Goal: Transaction & Acquisition: Purchase product/service

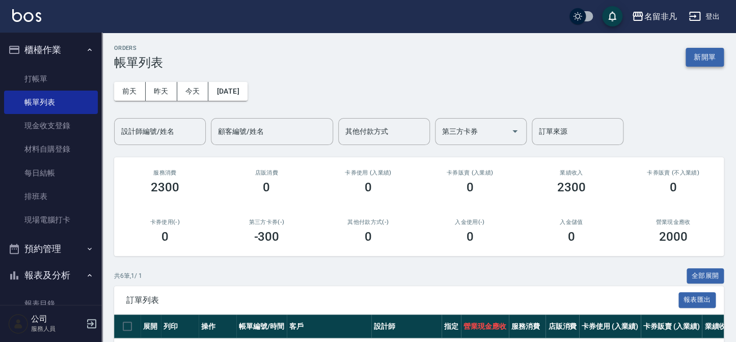
click at [713, 62] on button "新開單" at bounding box center [705, 57] width 38 height 19
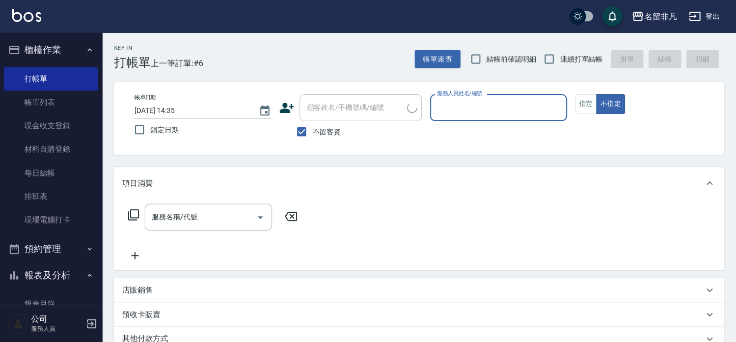
click at [316, 129] on span "不留客資" at bounding box center [326, 132] width 29 height 11
click at [312, 129] on input "不留客資" at bounding box center [301, 131] width 21 height 21
checkbox input "false"
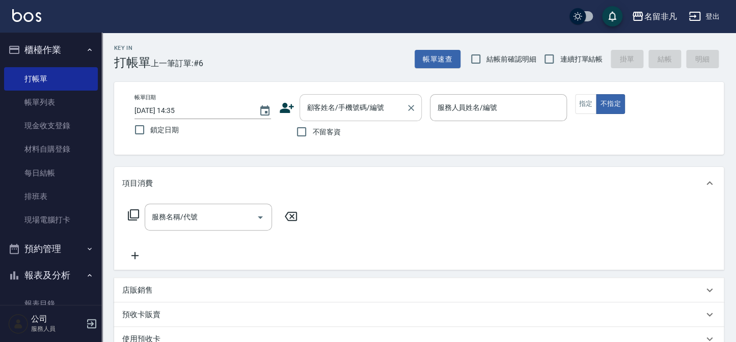
click at [334, 116] on input "顧客姓名/手機號碼/編號" at bounding box center [353, 108] width 98 height 18
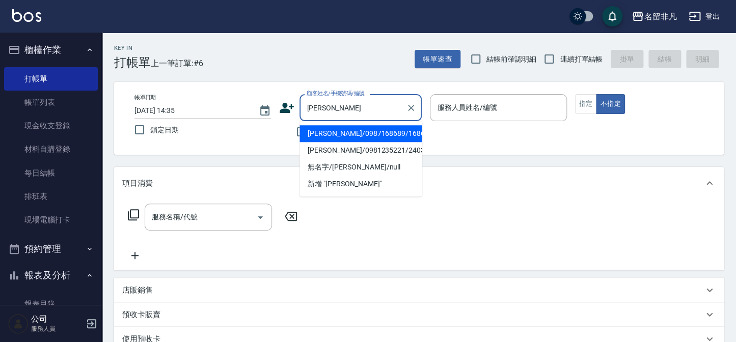
click at [348, 130] on li "[PERSON_NAME]/0987168689/168689" at bounding box center [360, 133] width 122 height 17
type input "[PERSON_NAME]/0987168689/168689"
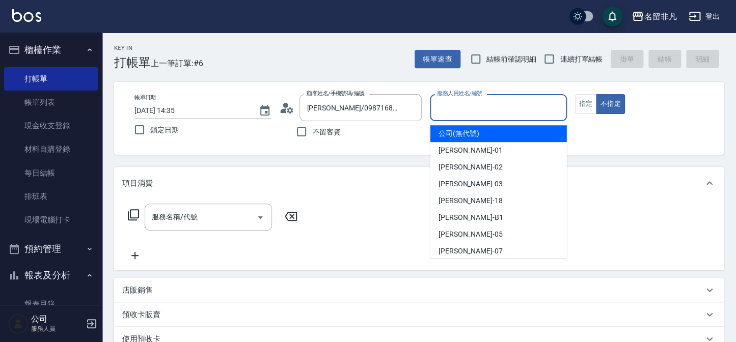
click at [487, 112] on input "服務人員姓名/編號" at bounding box center [497, 108] width 127 height 18
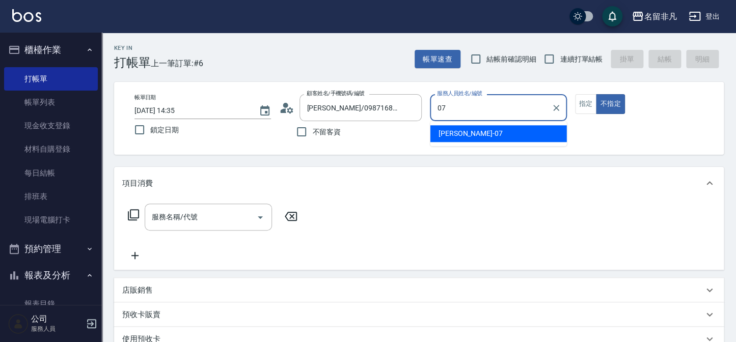
type input "[PERSON_NAME]-07"
type button "false"
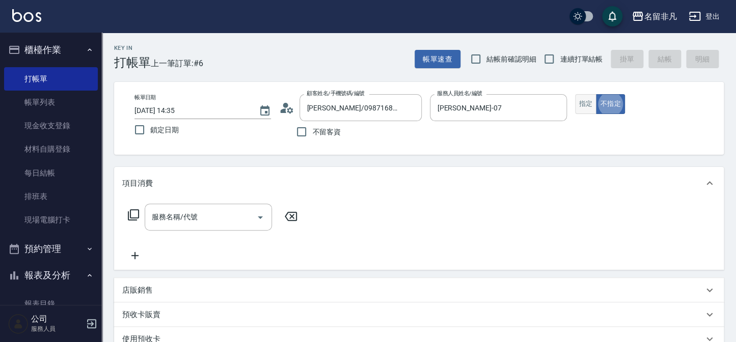
click at [581, 105] on button "指定" at bounding box center [586, 104] width 22 height 20
click at [190, 228] on div "服務名稱/代號" at bounding box center [208, 217] width 127 height 27
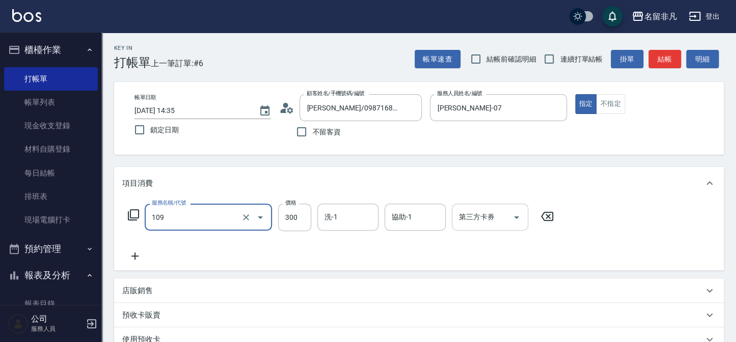
click at [486, 210] on input "第三方卡券" at bounding box center [482, 217] width 52 height 18
type input "洗髮卷(109)"
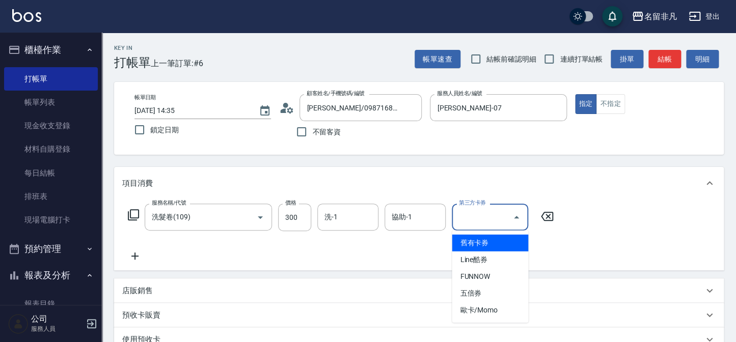
click at [494, 239] on span "舊有卡券" at bounding box center [490, 243] width 76 height 17
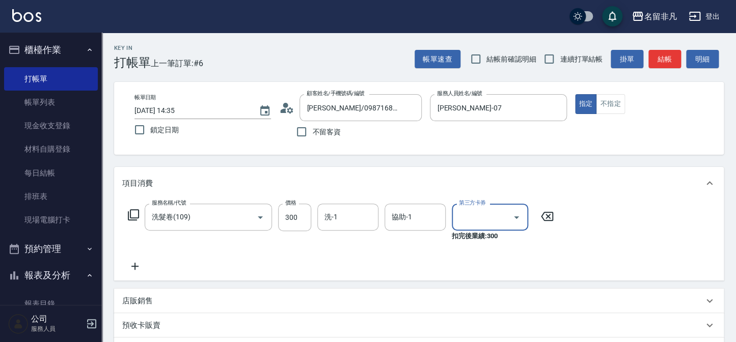
type input "舊有卡券"
click at [140, 268] on icon at bounding box center [134, 266] width 25 height 12
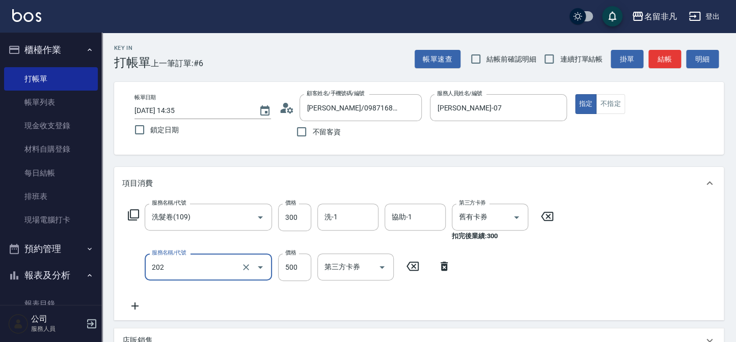
type input "剪髮(202)"
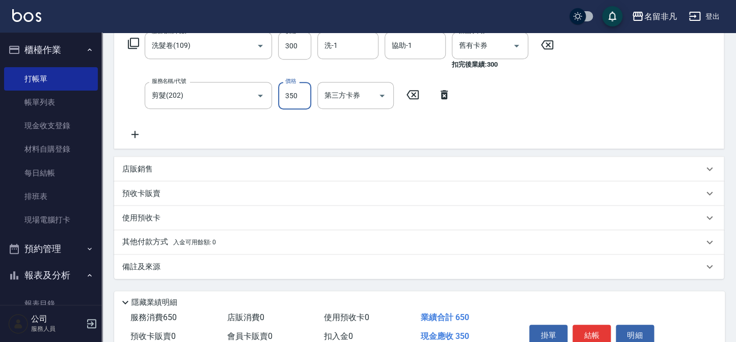
scroll to position [185, 0]
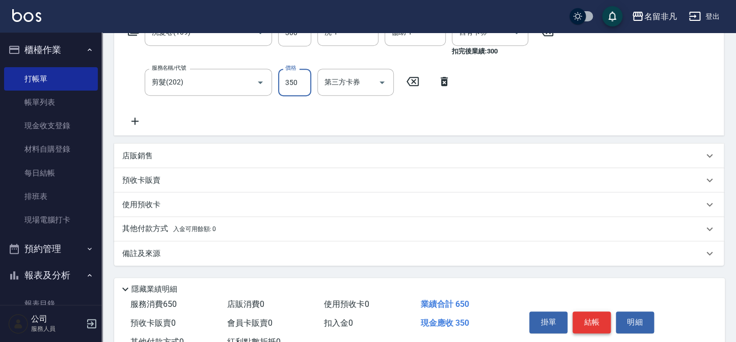
type input "350"
click at [580, 316] on button "結帳" at bounding box center [591, 322] width 38 height 21
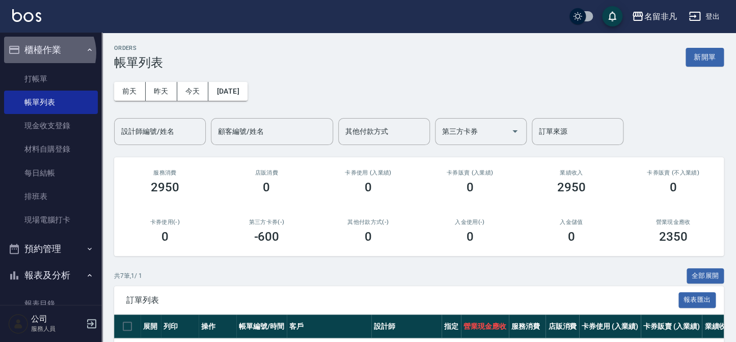
click at [46, 53] on button "櫃檯作業" at bounding box center [51, 50] width 94 height 26
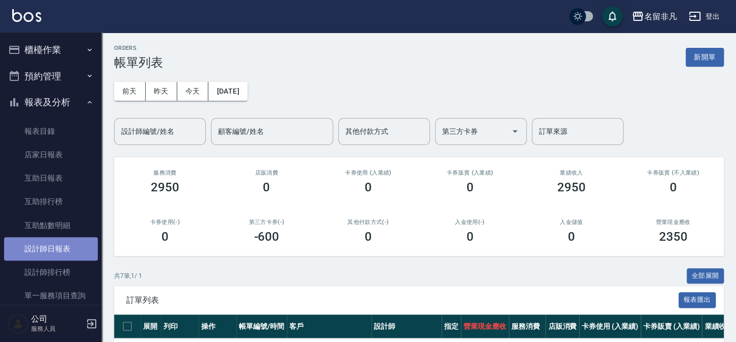
click at [83, 255] on link "設計師日報表" at bounding box center [51, 248] width 94 height 23
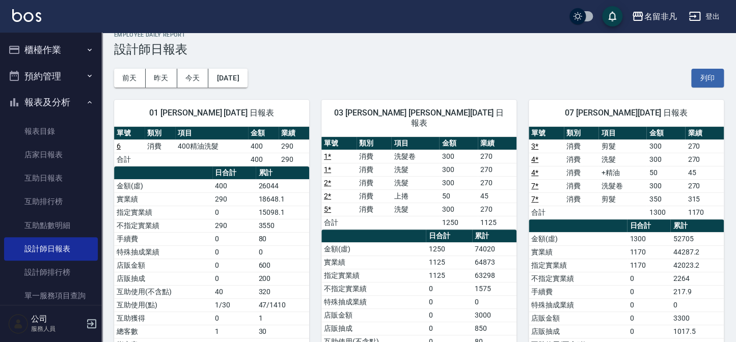
scroll to position [12, 0]
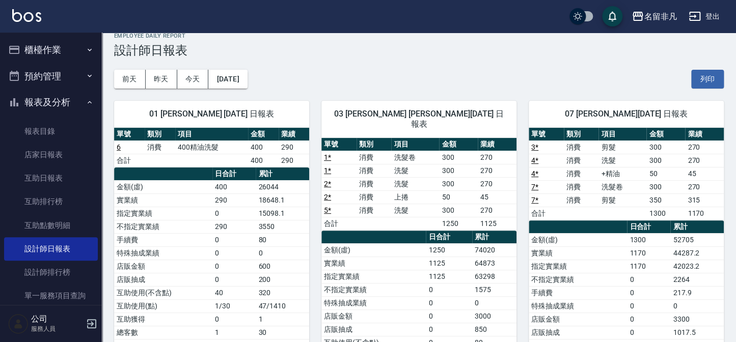
click at [37, 107] on button "報表及分析" at bounding box center [51, 102] width 94 height 26
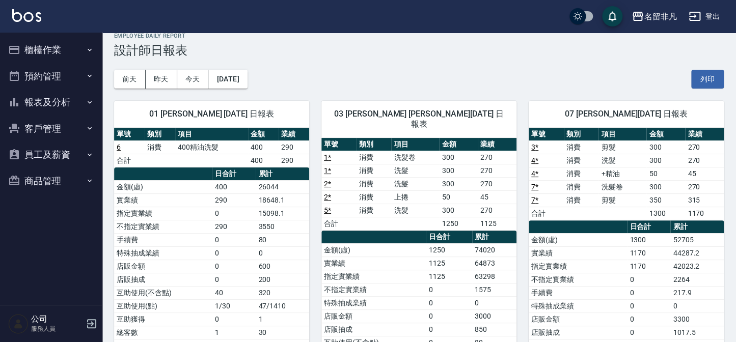
click at [33, 45] on button "櫃檯作業" at bounding box center [51, 50] width 94 height 26
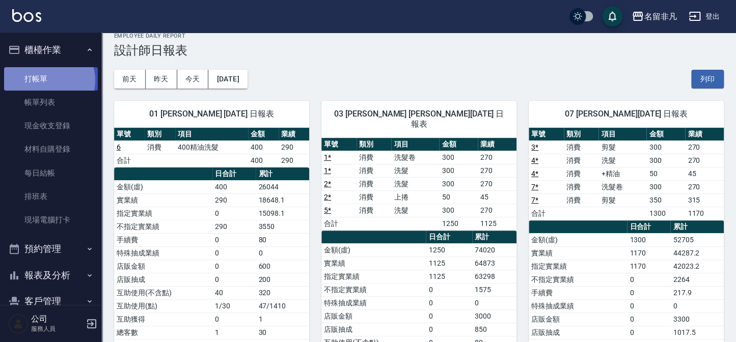
click at [46, 80] on link "打帳單" at bounding box center [51, 78] width 94 height 23
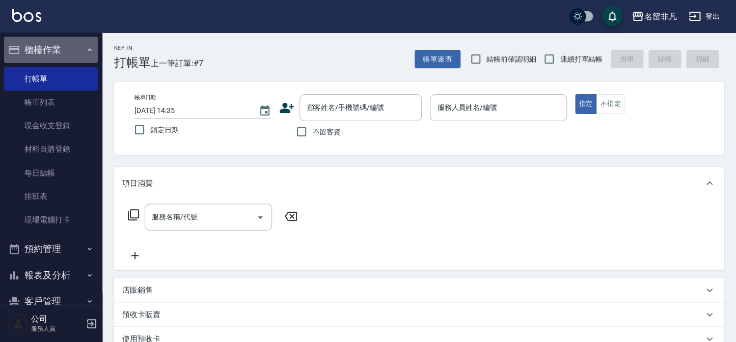
click at [65, 56] on button "櫃檯作業" at bounding box center [51, 50] width 94 height 26
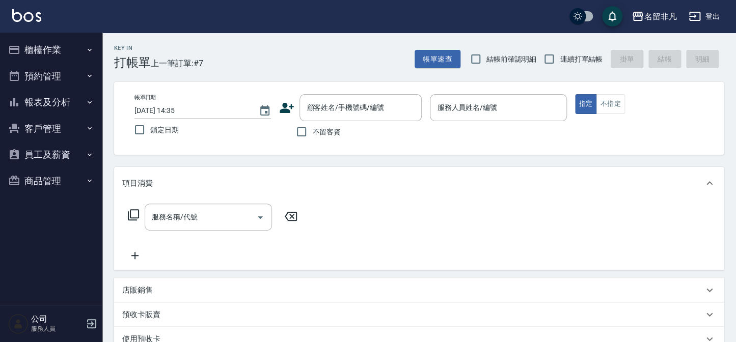
click at [56, 95] on button "報表及分析" at bounding box center [51, 102] width 94 height 26
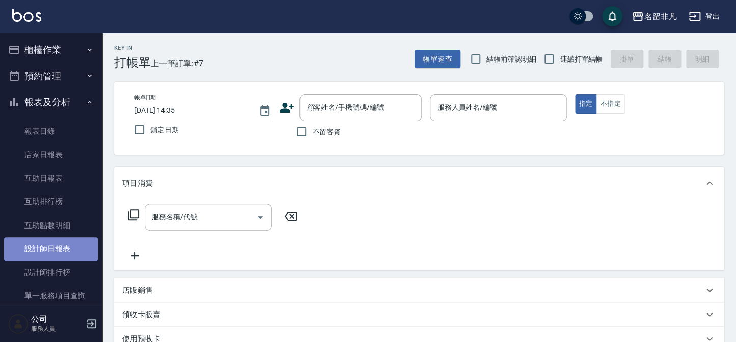
click at [76, 257] on link "設計師日報表" at bounding box center [51, 248] width 94 height 23
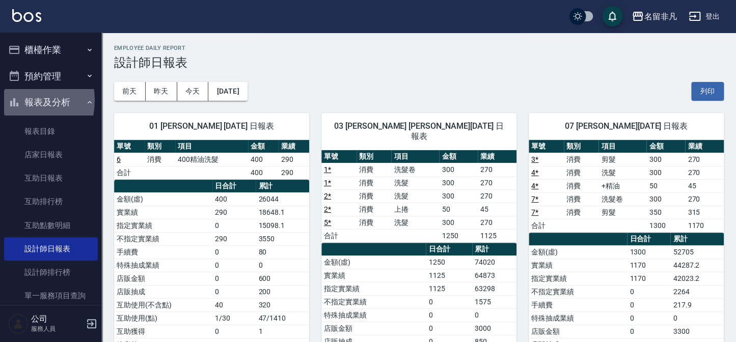
click at [14, 100] on icon "button" at bounding box center [14, 102] width 8 height 8
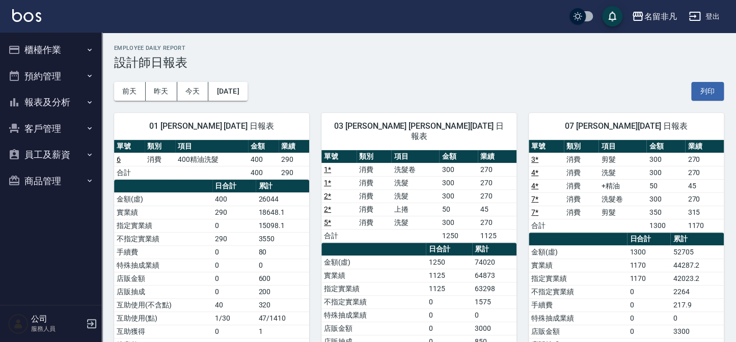
click at [35, 47] on button "櫃檯作業" at bounding box center [51, 50] width 94 height 26
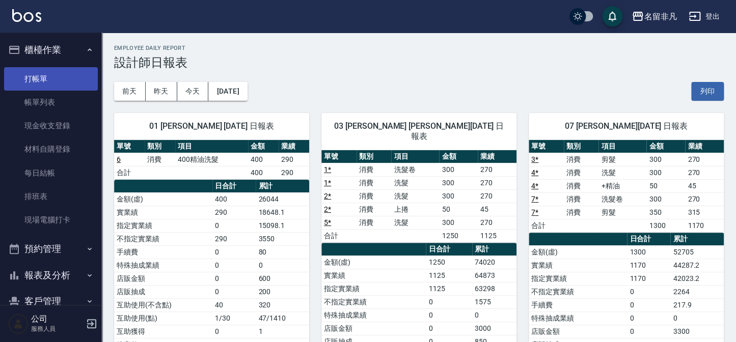
click at [45, 82] on link "打帳單" at bounding box center [51, 78] width 94 height 23
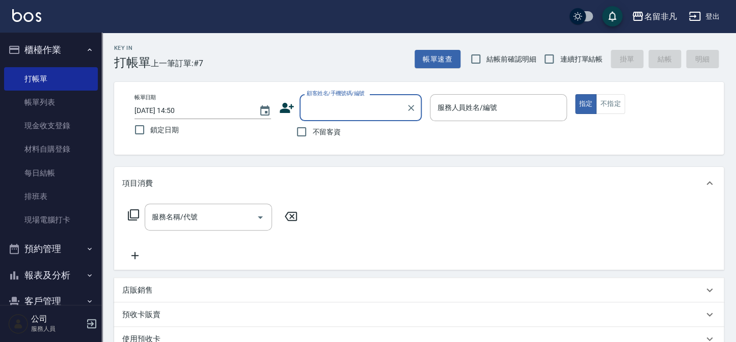
click at [25, 96] on link "帳單列表" at bounding box center [51, 102] width 94 height 23
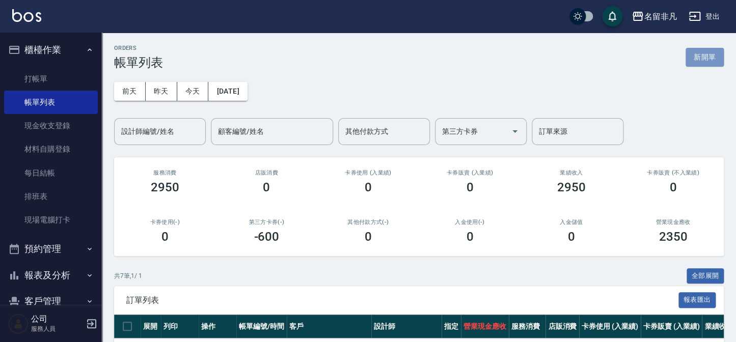
drag, startPoint x: 697, startPoint y: 63, endPoint x: 691, endPoint y: 71, distance: 10.2
click at [695, 64] on button "新開單" at bounding box center [705, 57] width 38 height 19
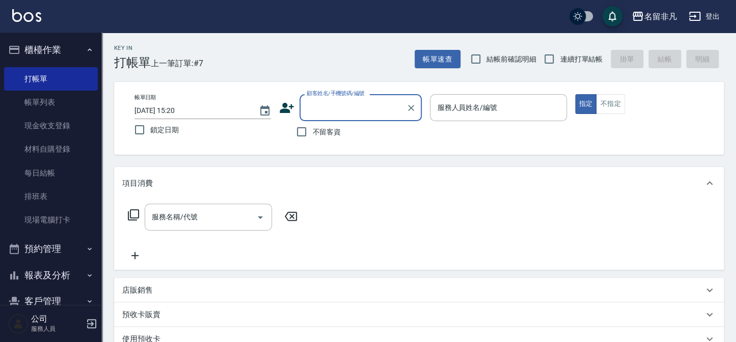
drag, startPoint x: 316, startPoint y: 125, endPoint x: 324, endPoint y: 126, distance: 8.7
click at [316, 126] on label "不留客資" at bounding box center [316, 131] width 50 height 21
click at [312, 126] on input "不留客資" at bounding box center [301, 131] width 21 height 21
checkbox input "true"
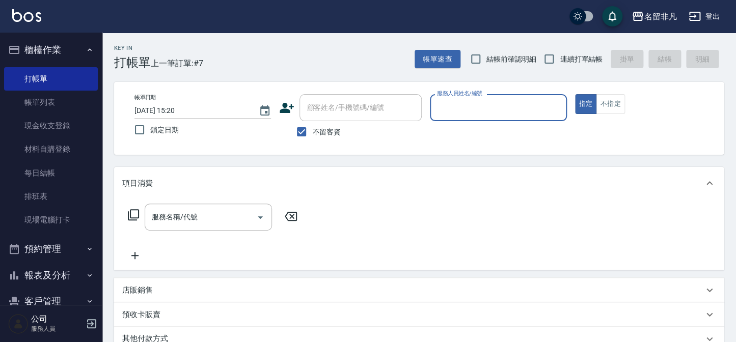
click at [469, 126] on p at bounding box center [498, 126] width 136 height 11
click at [473, 111] on input "服務人員姓名/編號" at bounding box center [497, 108] width 127 height 18
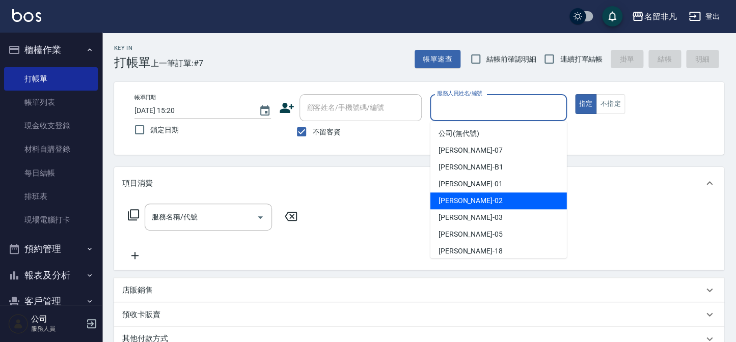
drag, startPoint x: 471, startPoint y: 208, endPoint x: 437, endPoint y: 201, distance: 33.9
click at [471, 209] on div "[PERSON_NAME]-02" at bounding box center [498, 201] width 136 height 17
type input "[PERSON_NAME]-02"
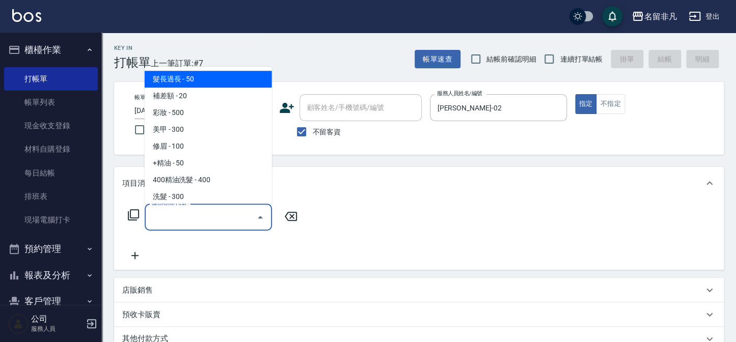
click at [229, 211] on input "服務名稱/代號" at bounding box center [200, 217] width 103 height 18
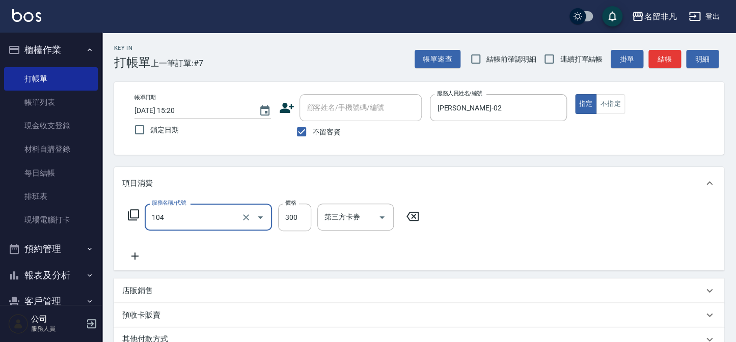
type input "洗髮(104)"
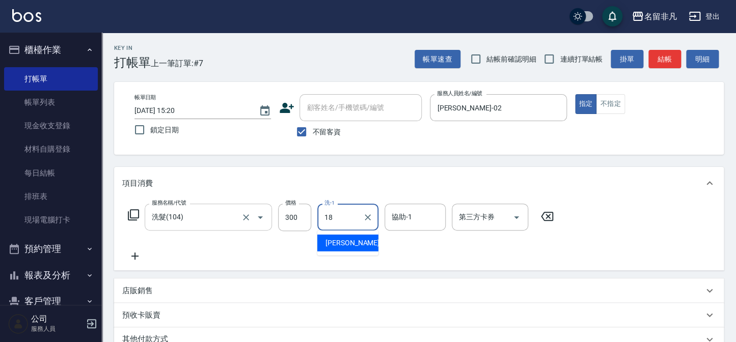
type input "[PERSON_NAME]-18"
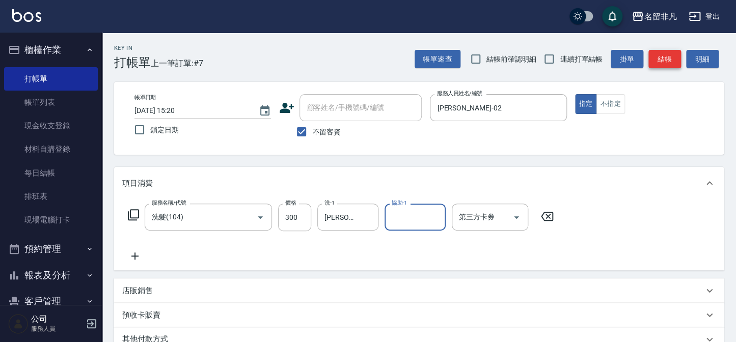
click at [666, 56] on button "結帳" at bounding box center [664, 59] width 33 height 19
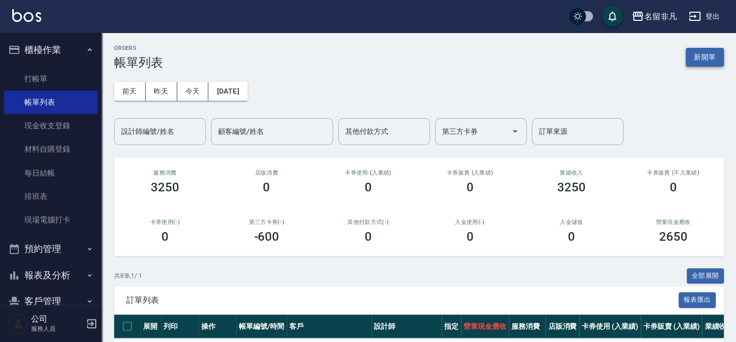
click at [698, 61] on button "新開單" at bounding box center [705, 57] width 38 height 19
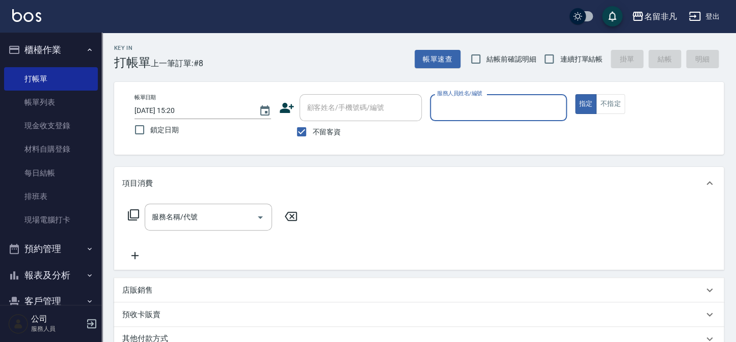
click at [526, 117] on div "服務人員姓名/編號" at bounding box center [498, 107] width 136 height 27
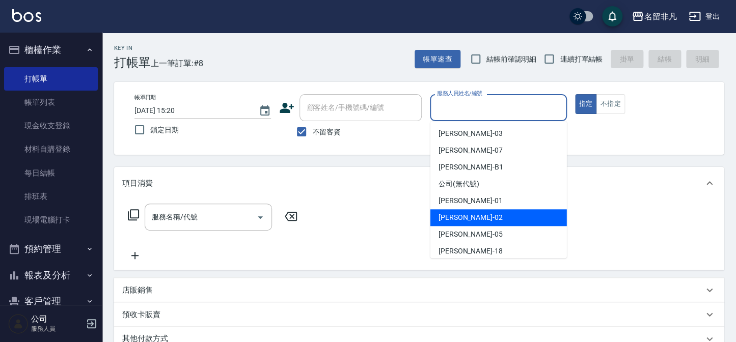
click at [489, 216] on div "[PERSON_NAME]-02" at bounding box center [498, 217] width 136 height 17
type input "[PERSON_NAME]-02"
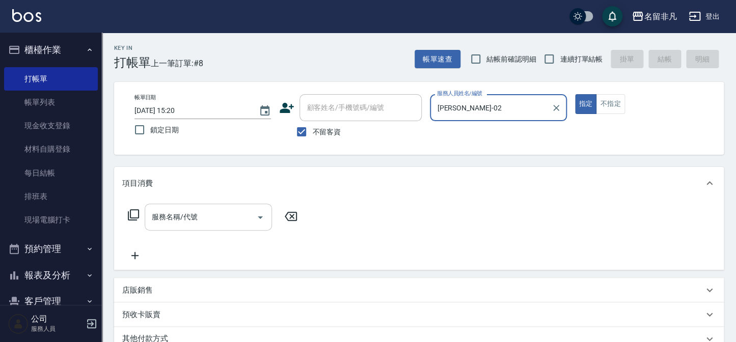
click at [223, 210] on input "服務名稱/代號" at bounding box center [200, 217] width 103 height 18
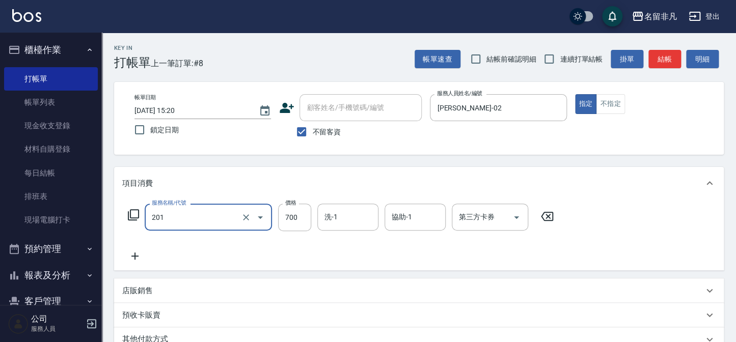
type input "洗+剪(201)"
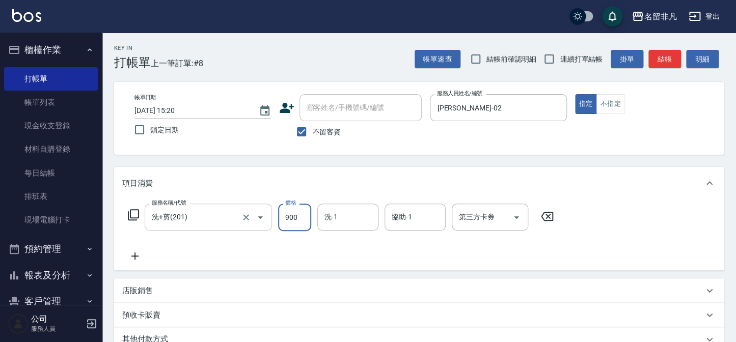
type input "900"
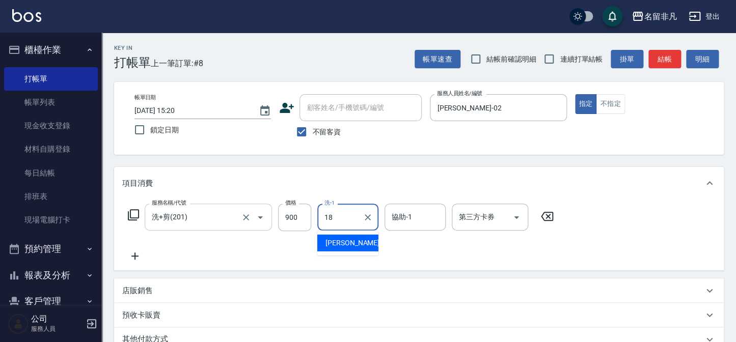
type input "[PERSON_NAME]-18"
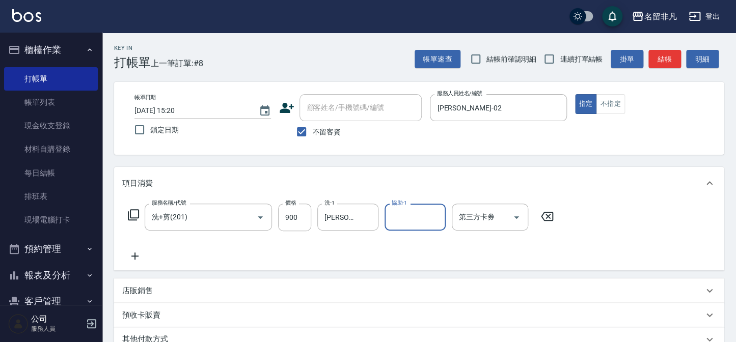
click at [134, 216] on icon at bounding box center [133, 215] width 12 height 12
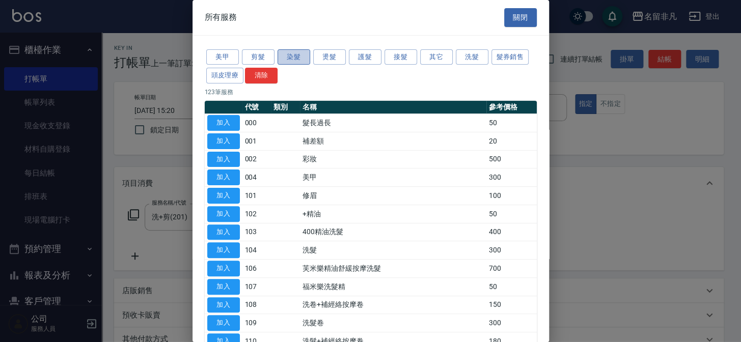
click at [297, 55] on button "染髮" at bounding box center [294, 57] width 33 height 16
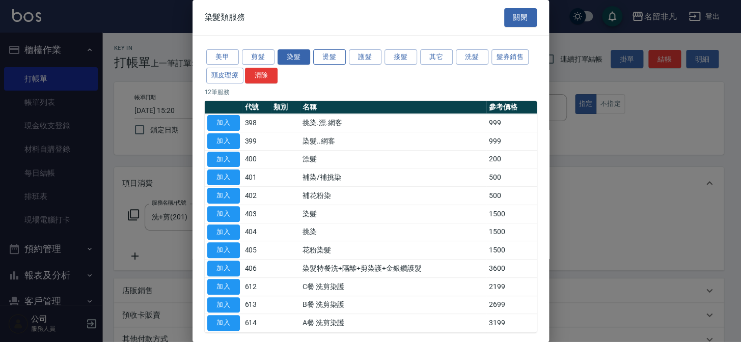
click at [335, 56] on button "燙髮" at bounding box center [329, 57] width 33 height 16
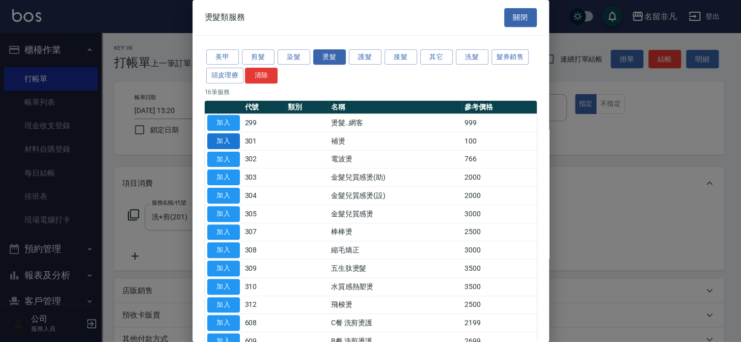
click at [229, 143] on button "加入" at bounding box center [223, 141] width 33 height 16
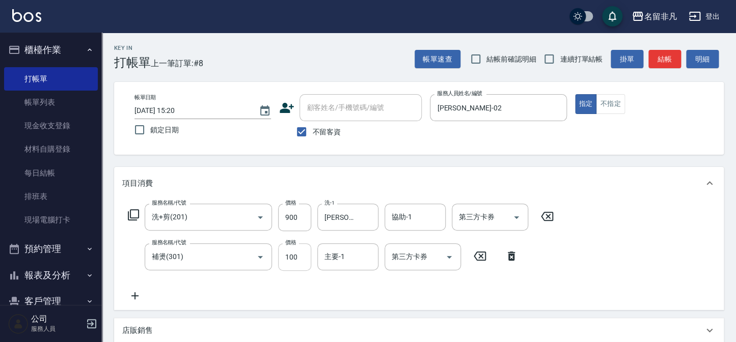
click at [295, 259] on input "100" at bounding box center [294, 257] width 33 height 28
type input "500"
type input "[PERSON_NAME]-18"
click at [654, 63] on button "結帳" at bounding box center [664, 59] width 33 height 19
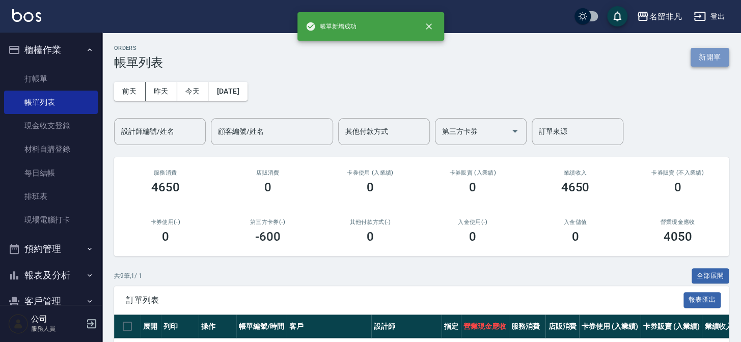
click at [703, 56] on button "新開單" at bounding box center [710, 57] width 38 height 19
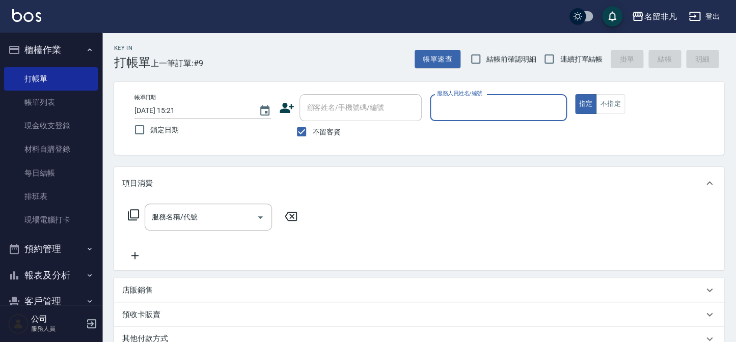
click at [515, 115] on input "服務人員姓名/編號" at bounding box center [497, 108] width 127 height 18
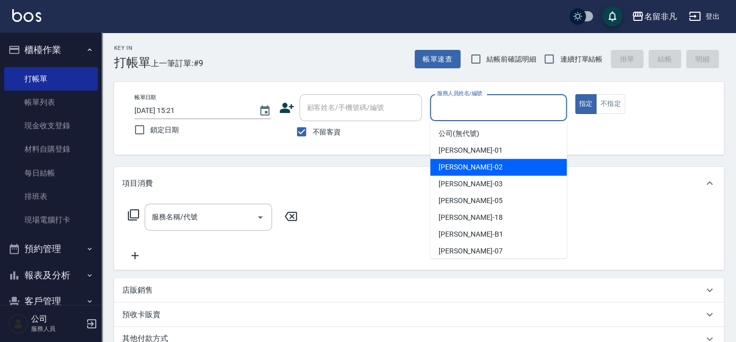
click at [492, 166] on div "[PERSON_NAME]-02" at bounding box center [498, 167] width 136 height 17
type input "[PERSON_NAME]-02"
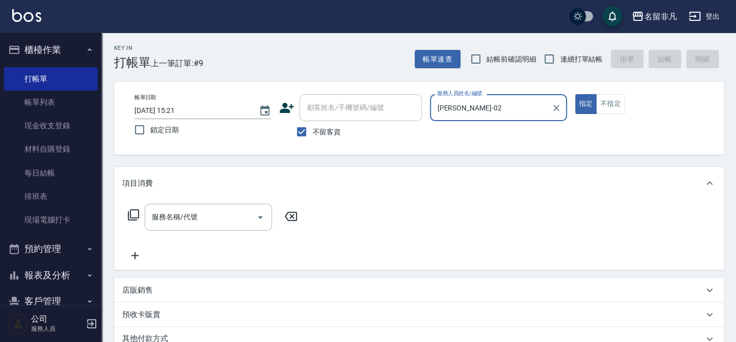
click at [131, 212] on icon at bounding box center [133, 215] width 12 height 12
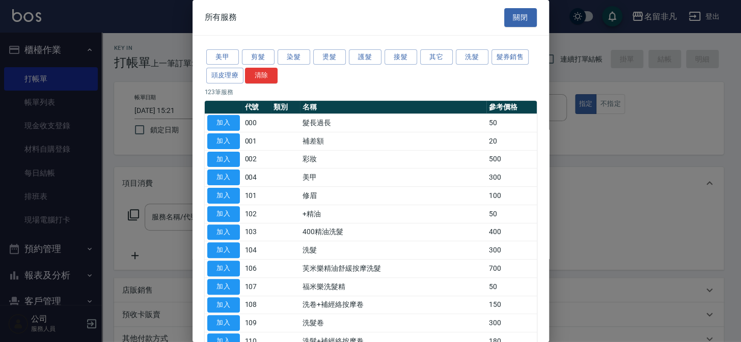
click at [335, 66] on div "美甲 剪髮 染髮 燙髮 護髮 接髮 其它 洗髮 髮券銷售 頭皮理療 清除" at bounding box center [371, 67] width 332 height 38
click at [335, 62] on button "燙髮" at bounding box center [329, 57] width 33 height 16
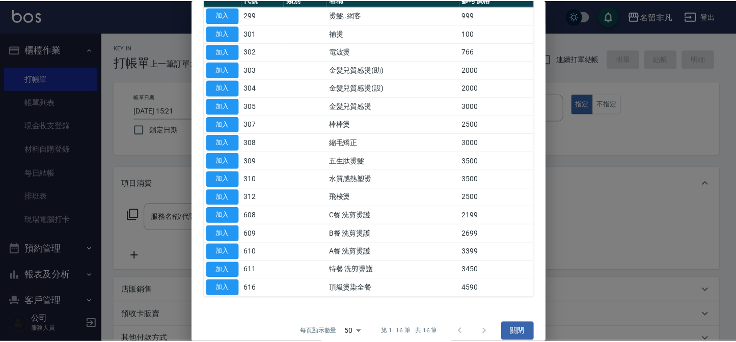
scroll to position [117, 0]
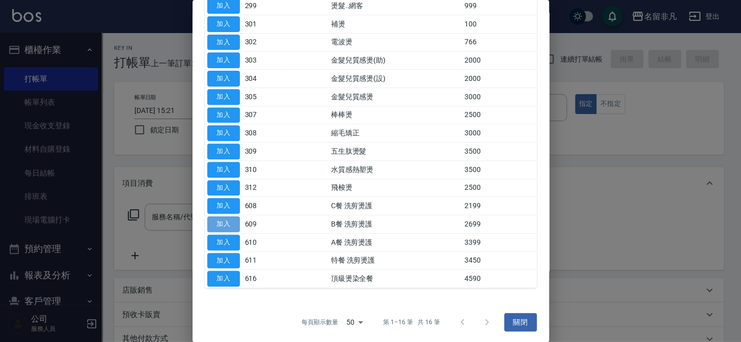
click at [230, 224] on button "加入" at bounding box center [223, 224] width 33 height 16
type input "B餐 洗剪燙護(609)"
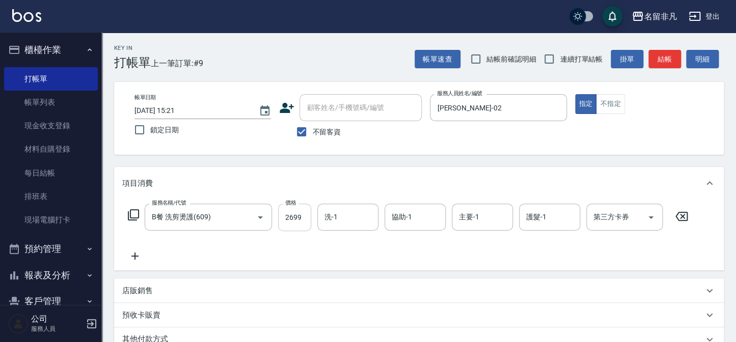
click at [294, 218] on input "2699" at bounding box center [294, 218] width 33 height 28
type input "3299"
type input "[PERSON_NAME]-18"
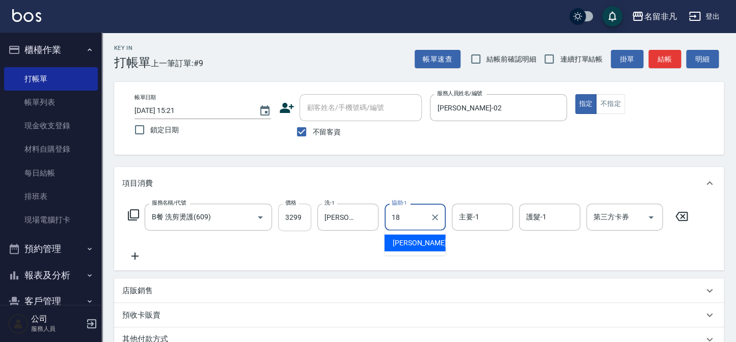
type input "[PERSON_NAME]-18"
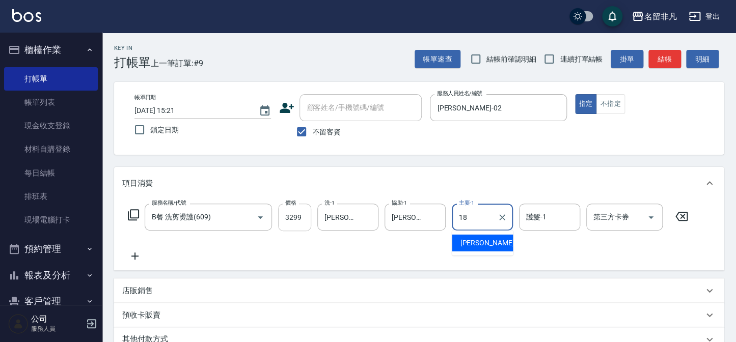
type input "[PERSON_NAME]-18"
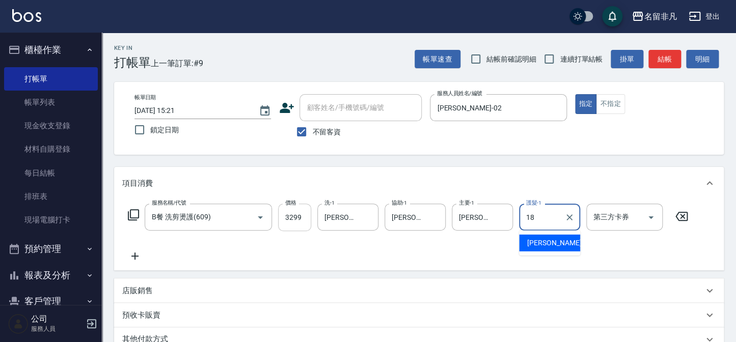
type input "[PERSON_NAME]-18"
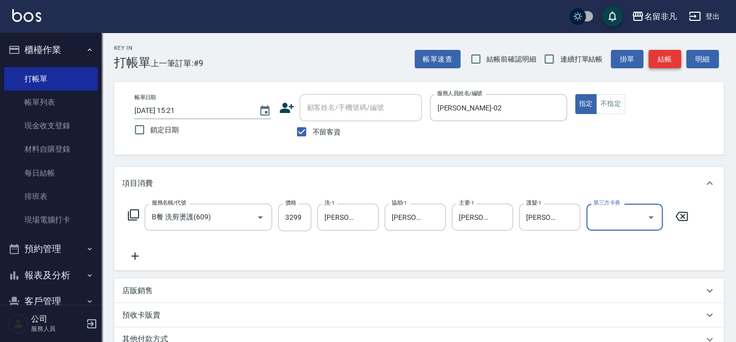
click at [658, 61] on button "結帳" at bounding box center [664, 59] width 33 height 19
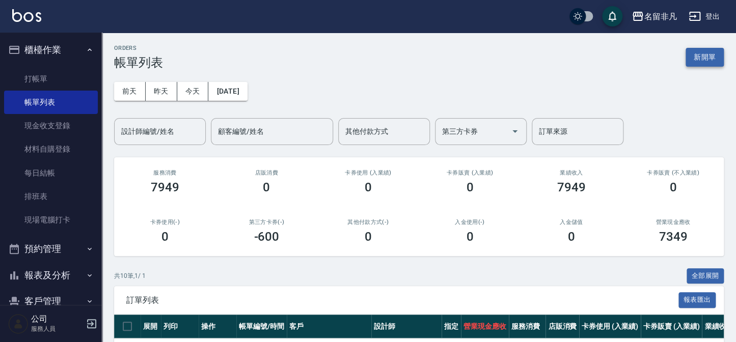
click at [694, 56] on button "新開單" at bounding box center [705, 57] width 38 height 19
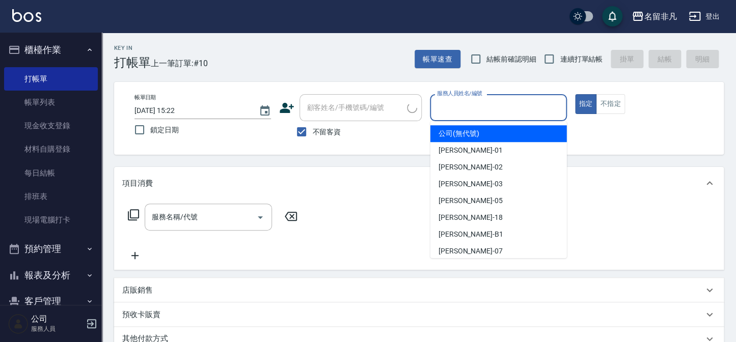
click at [538, 108] on input "服務人員姓名/編號" at bounding box center [497, 108] width 127 height 18
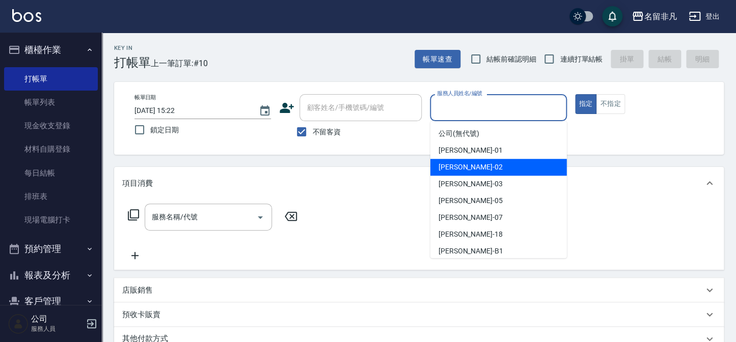
click at [509, 173] on div "[PERSON_NAME]-02" at bounding box center [498, 167] width 136 height 17
type input "[PERSON_NAME]-02"
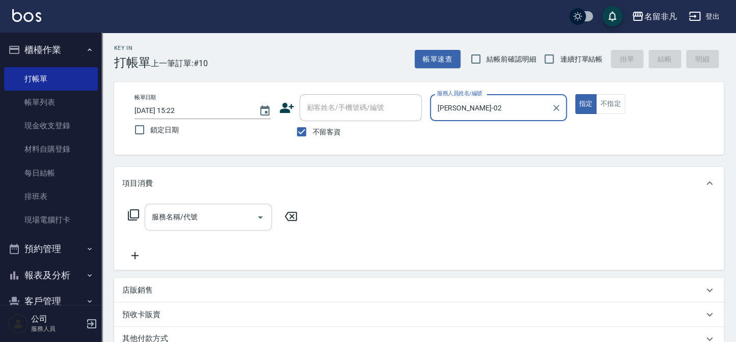
click at [249, 214] on input "服務名稱/代號" at bounding box center [200, 217] width 103 height 18
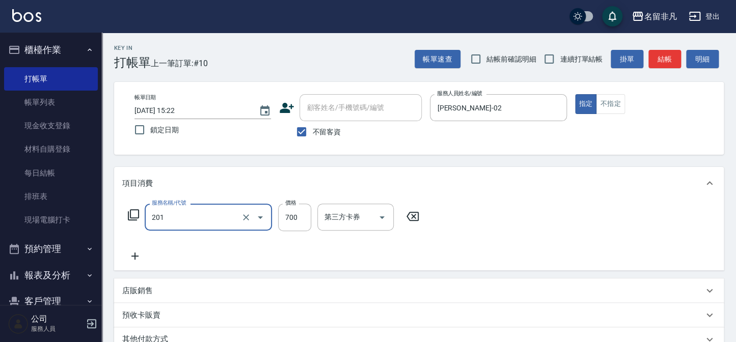
type input "洗+剪(201)"
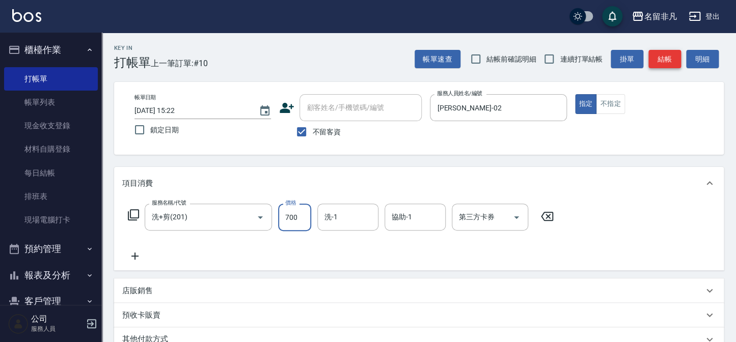
click at [662, 51] on button "結帳" at bounding box center [664, 59] width 33 height 19
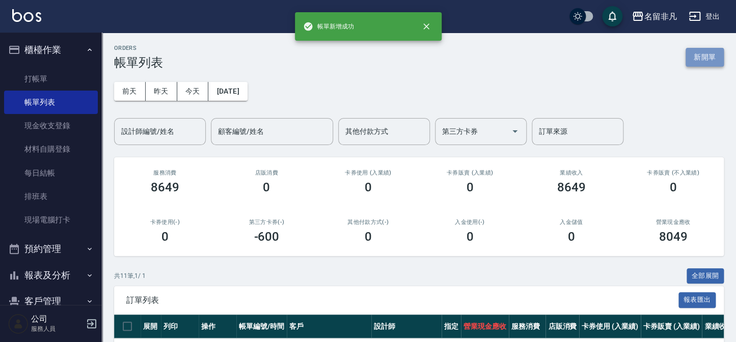
click at [690, 60] on button "新開單" at bounding box center [705, 57] width 38 height 19
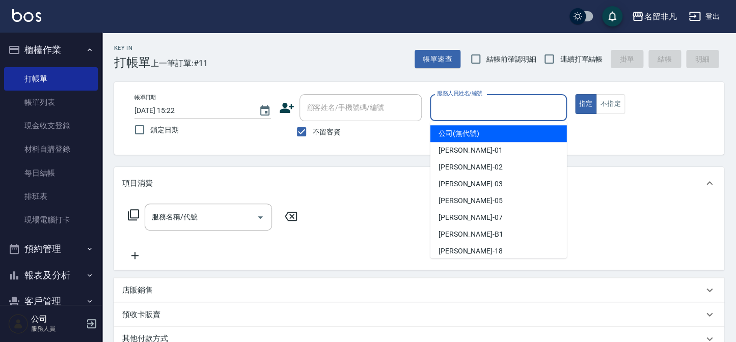
click at [529, 106] on input "服務人員姓名/編號" at bounding box center [497, 108] width 127 height 18
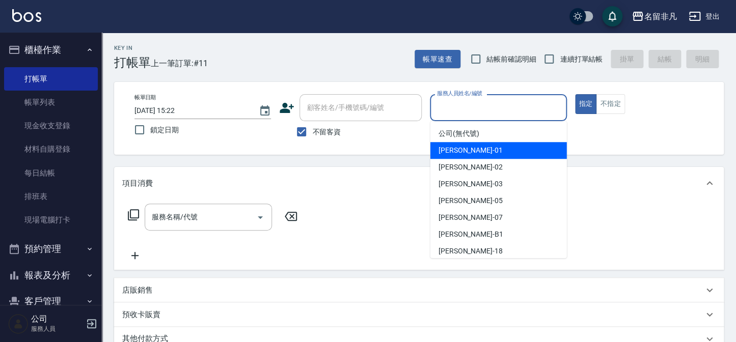
click at [491, 154] on div "[PERSON_NAME] -01" at bounding box center [498, 150] width 136 height 17
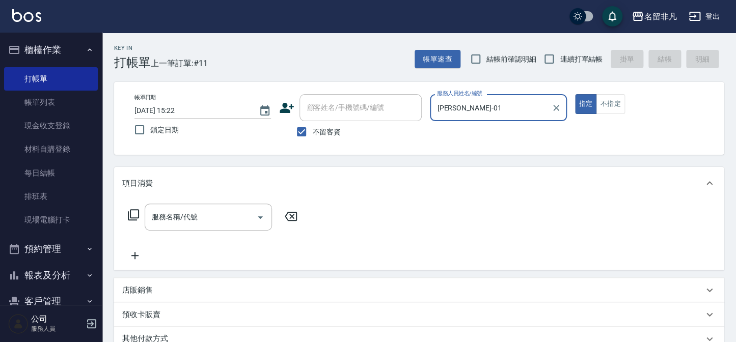
click at [540, 108] on input "[PERSON_NAME]-01" at bounding box center [490, 108] width 112 height 18
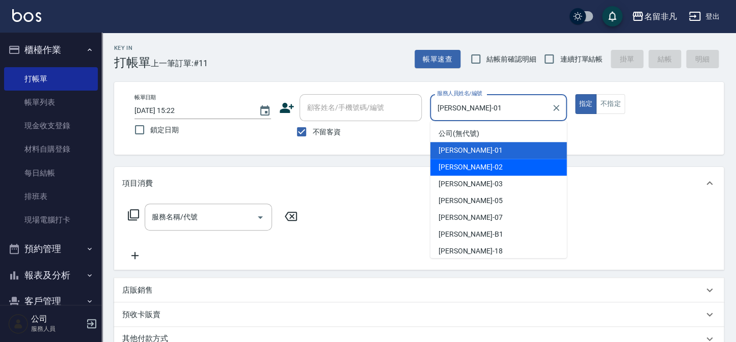
click at [480, 166] on div "[PERSON_NAME]-02" at bounding box center [498, 167] width 136 height 17
type input "[PERSON_NAME]-02"
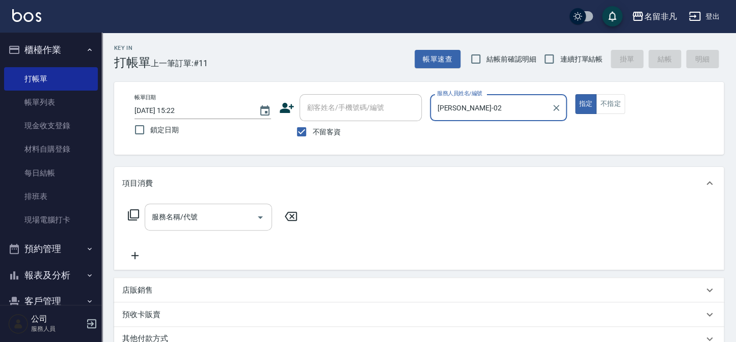
click at [232, 215] on input "服務名稱/代號" at bounding box center [200, 217] width 103 height 18
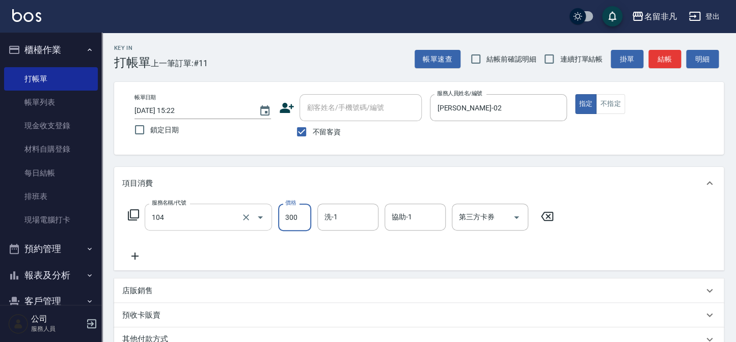
type input "洗髮(104)"
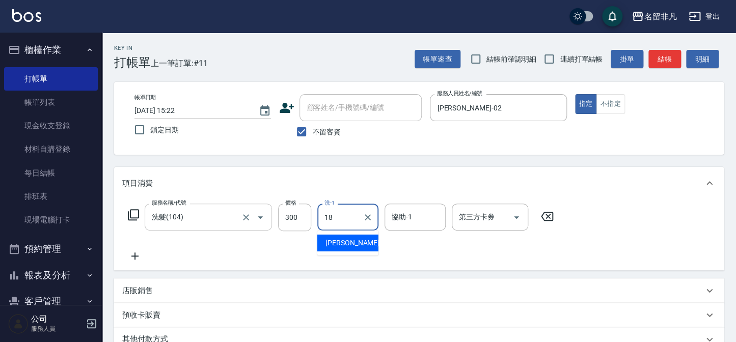
type input "[PERSON_NAME]-18"
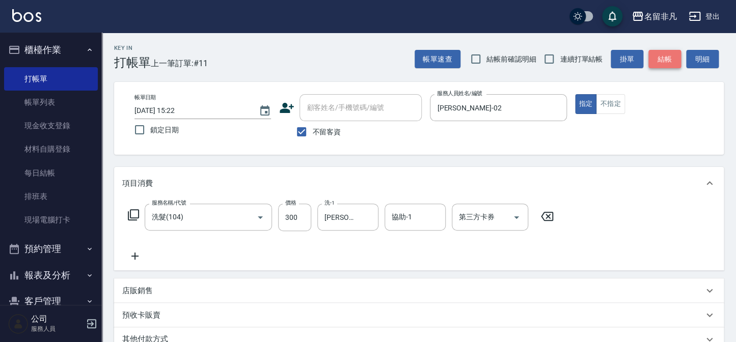
click at [674, 63] on button "結帳" at bounding box center [664, 59] width 33 height 19
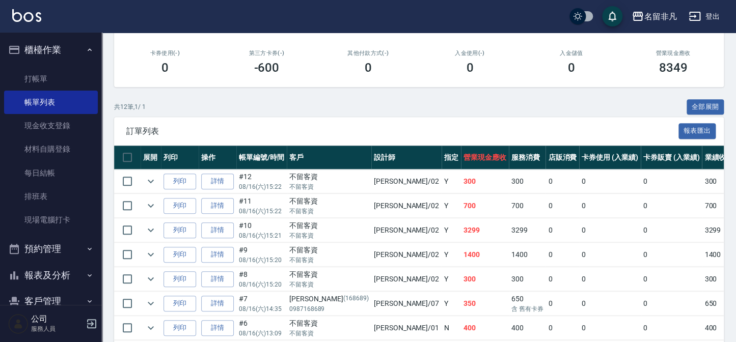
scroll to position [185, 0]
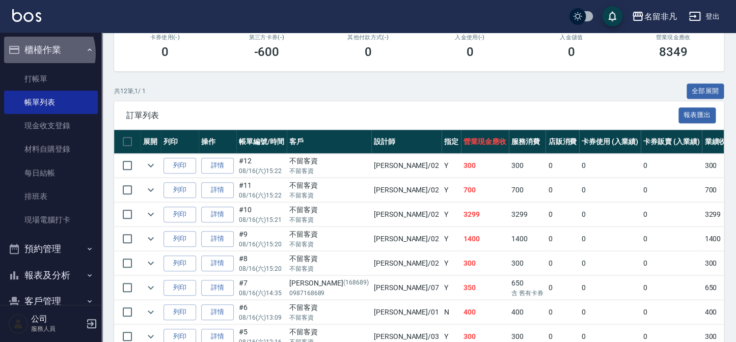
click at [39, 53] on button "櫃檯作業" at bounding box center [51, 50] width 94 height 26
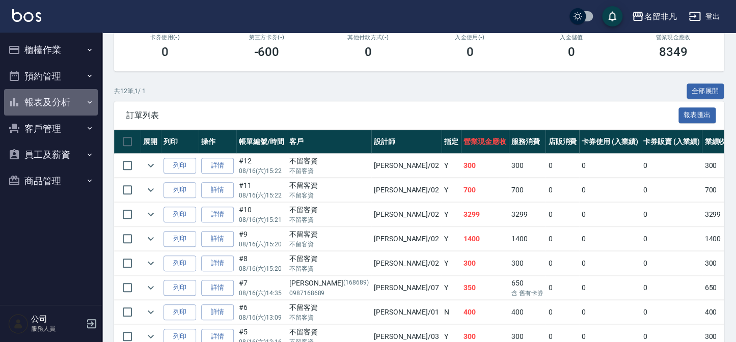
click at [65, 102] on button "報表及分析" at bounding box center [51, 102] width 94 height 26
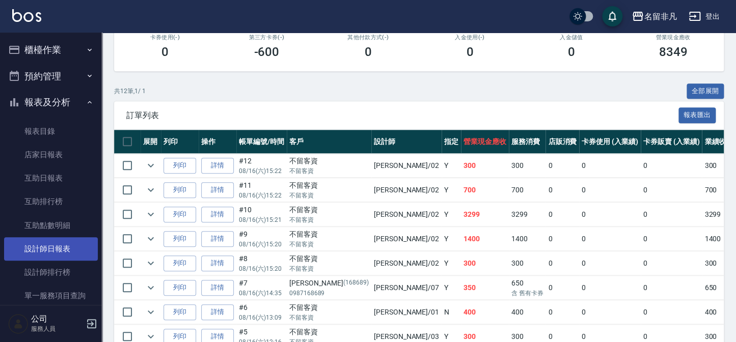
click at [51, 255] on link "設計師日報表" at bounding box center [51, 248] width 94 height 23
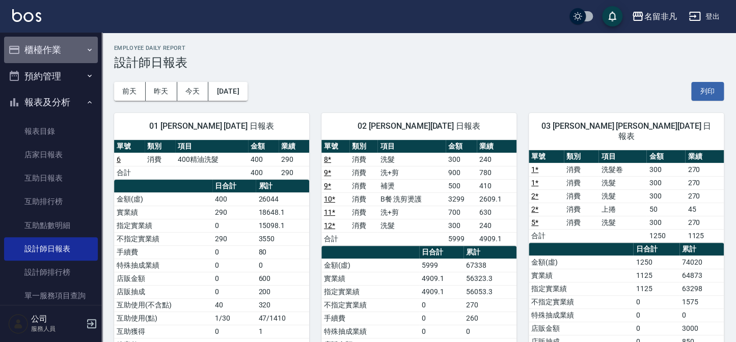
click at [82, 54] on button "櫃檯作業" at bounding box center [51, 50] width 94 height 26
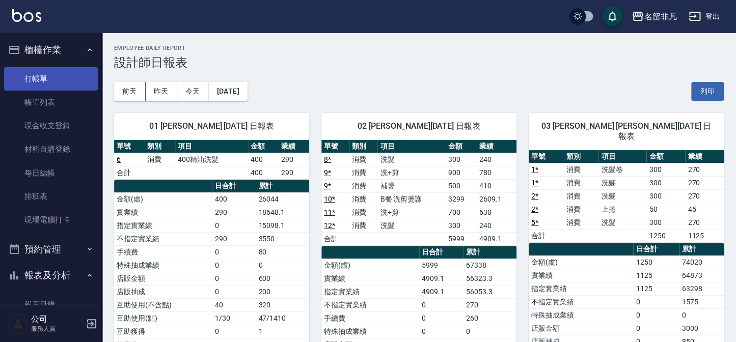
click at [48, 78] on link "打帳單" at bounding box center [51, 78] width 94 height 23
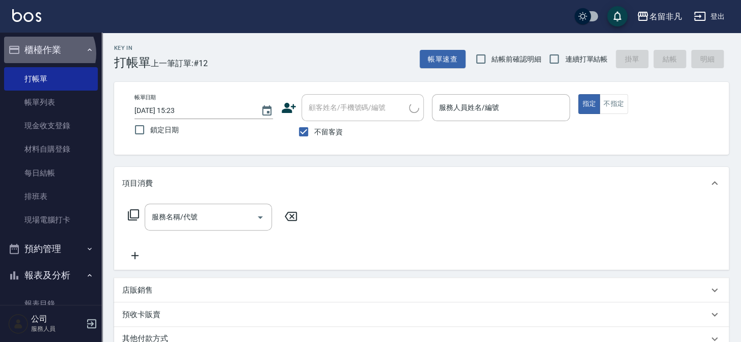
click at [47, 53] on button "櫃檯作業" at bounding box center [51, 50] width 94 height 26
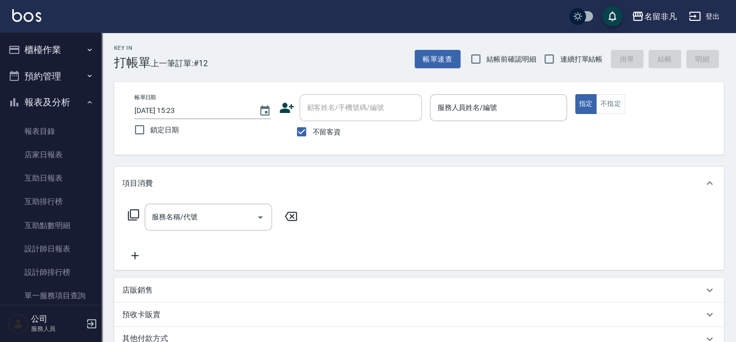
click at [42, 113] on button "報表及分析" at bounding box center [51, 102] width 94 height 26
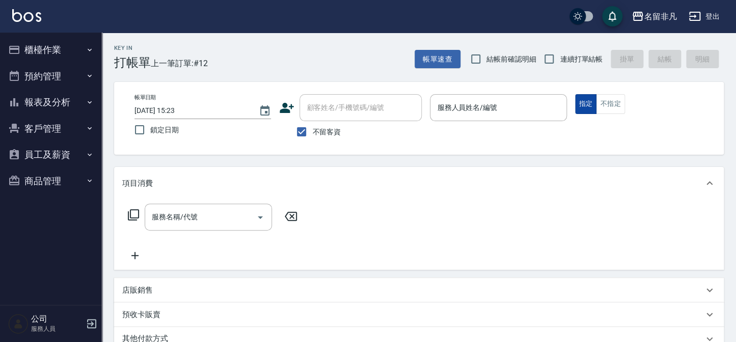
click at [585, 100] on button "指定" at bounding box center [586, 104] width 22 height 20
drag, startPoint x: 587, startPoint y: 101, endPoint x: 434, endPoint y: 83, distance: 153.4
click at [492, 91] on div "帳單日期 [DATE] 15:23 鎖定日期 顧客姓名/手機號碼/編號 顧客姓名/手機號碼/編號 不留客資 服務人員姓名/編號 服務人員姓名/編號 指定 不指定" at bounding box center [419, 118] width 610 height 73
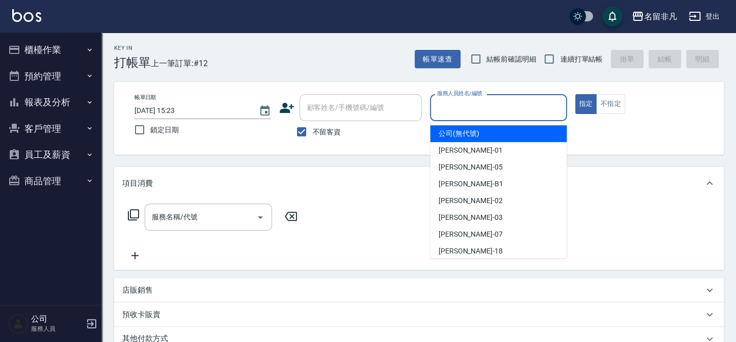
click at [503, 101] on input "服務人員姓名/編號" at bounding box center [497, 108] width 127 height 18
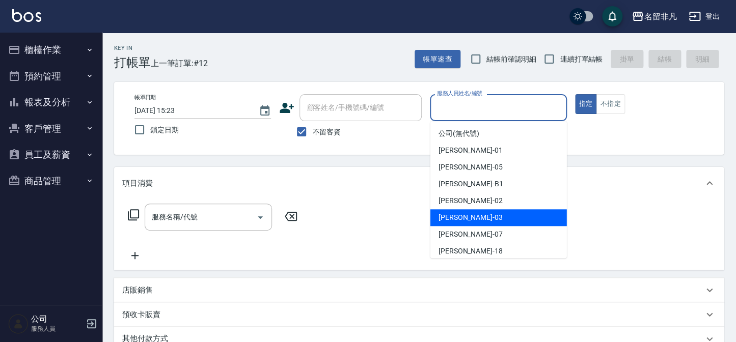
click at [484, 214] on div "[PERSON_NAME] -03" at bounding box center [498, 217] width 136 height 17
type input "[PERSON_NAME]-03"
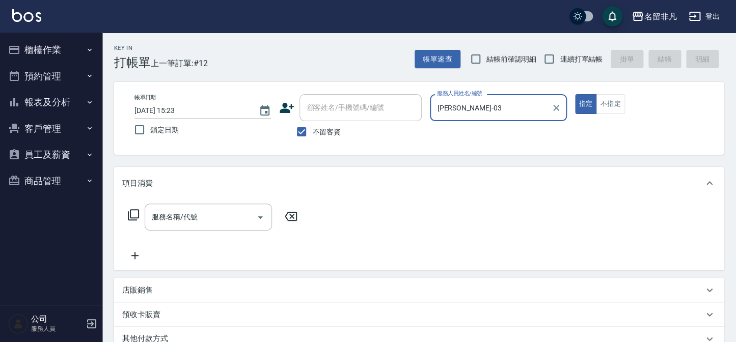
click at [131, 210] on icon at bounding box center [133, 215] width 12 height 12
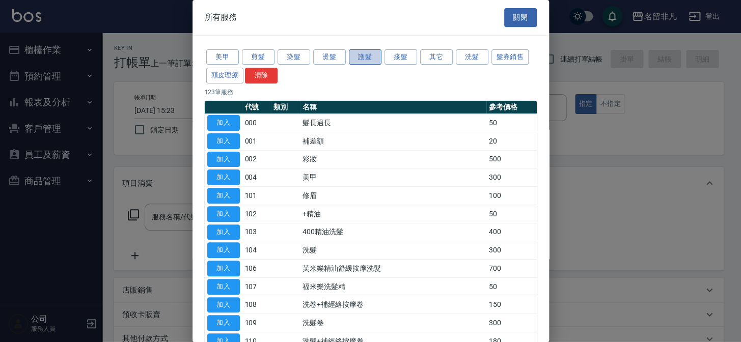
click at [365, 57] on button "護髮" at bounding box center [365, 57] width 33 height 16
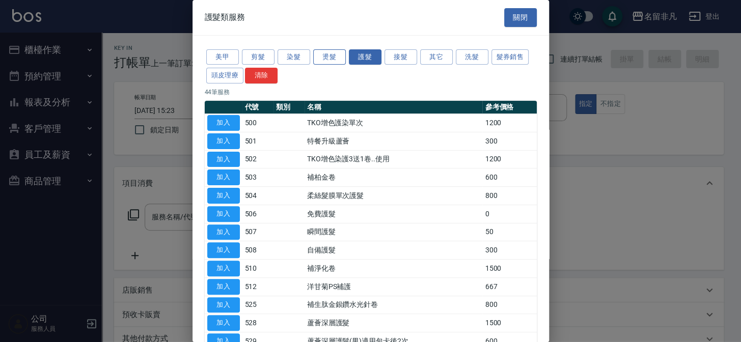
click at [333, 56] on button "燙髮" at bounding box center [329, 57] width 33 height 16
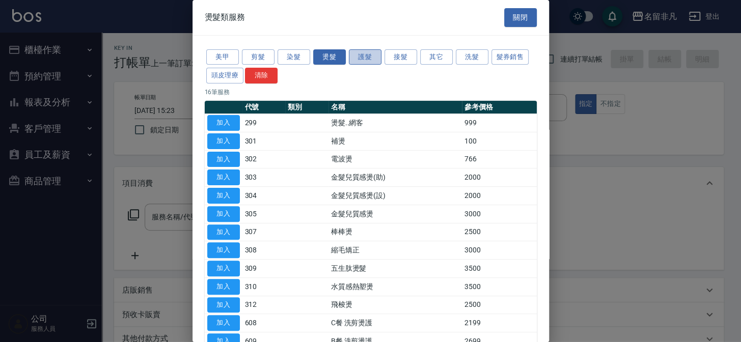
click at [362, 56] on button "護髮" at bounding box center [365, 57] width 33 height 16
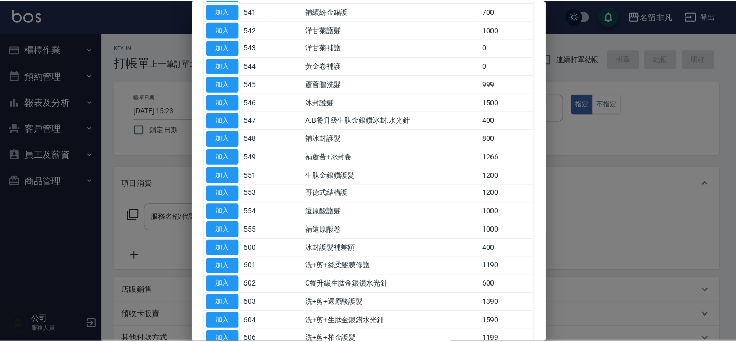
scroll to position [625, 0]
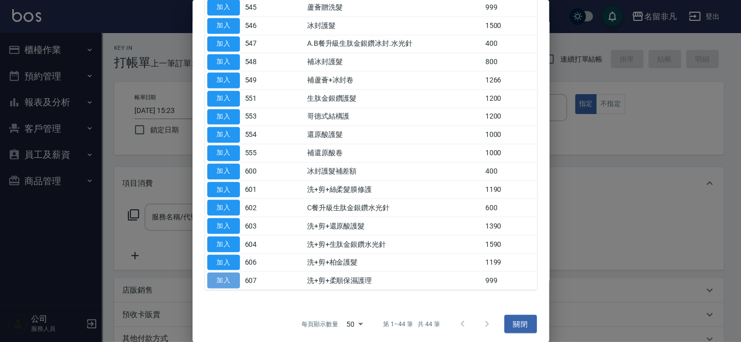
click at [221, 275] on button "加入" at bounding box center [223, 280] width 33 height 16
type input "洗+剪+柔順保濕護理(607)"
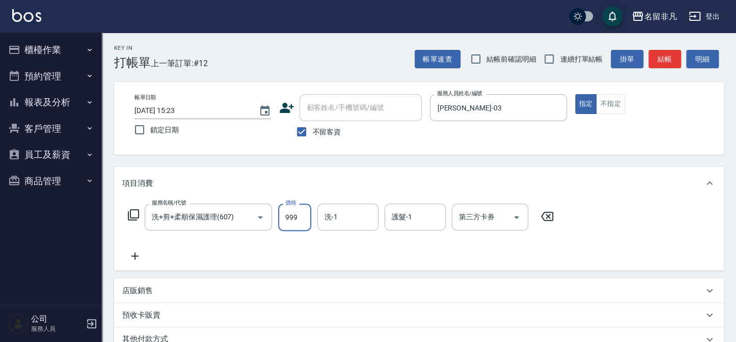
click at [297, 214] on input "999" at bounding box center [294, 218] width 33 height 28
click at [288, 214] on input "11390" at bounding box center [294, 218] width 33 height 28
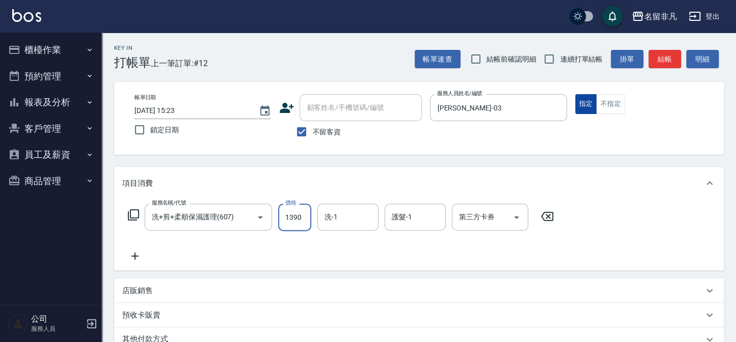
type input "1390"
click at [581, 102] on button "指定" at bounding box center [586, 104] width 22 height 20
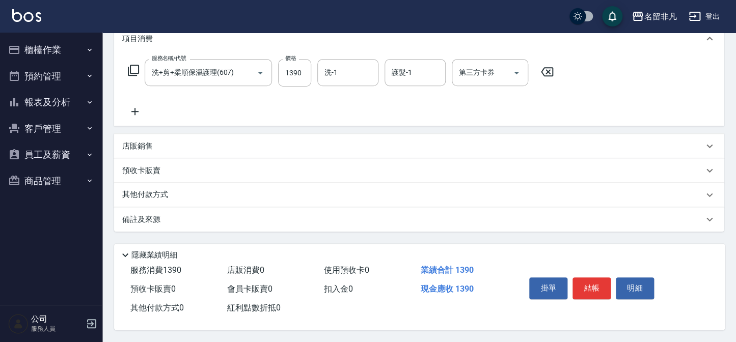
scroll to position [147, 0]
click at [591, 286] on button "結帳" at bounding box center [591, 288] width 38 height 21
